Goal: Navigation & Orientation: Find specific page/section

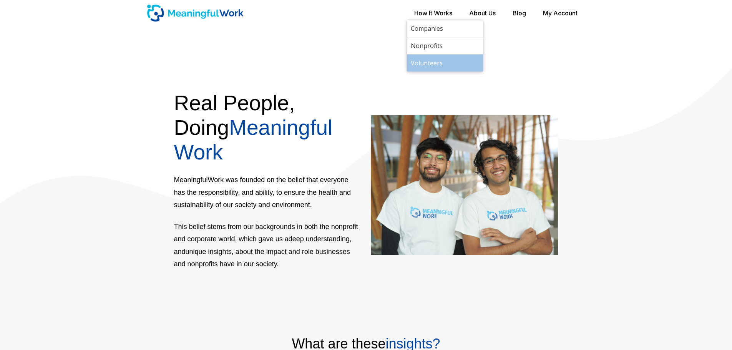
click at [432, 64] on link "Volunteers" at bounding box center [445, 63] width 76 height 17
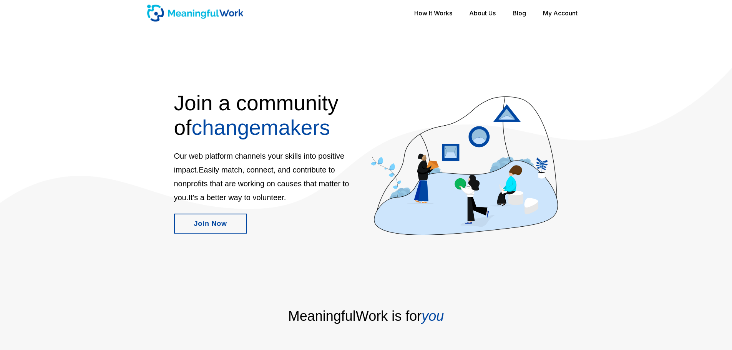
click at [237, 16] on img at bounding box center [195, 13] width 96 height 17
